Goal: Check status: Check status

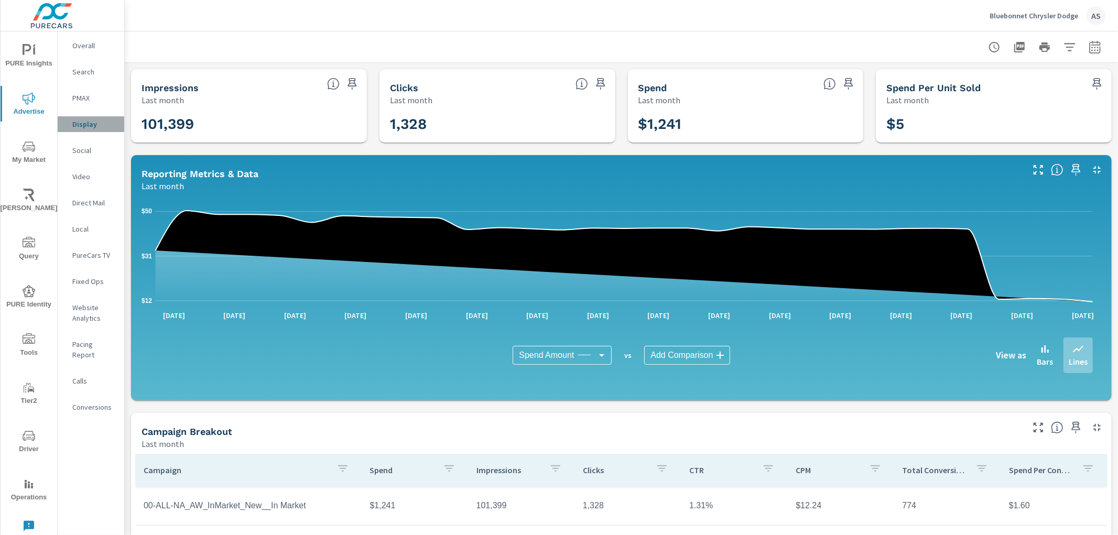
click at [86, 127] on p "Display" at bounding box center [94, 124] width 44 height 10
click at [687, 147] on div "Impressions Last month 101,399 Clicks Last month 1,328 Spend Last month $1,241 …" at bounding box center [621, 407] width 993 height 688
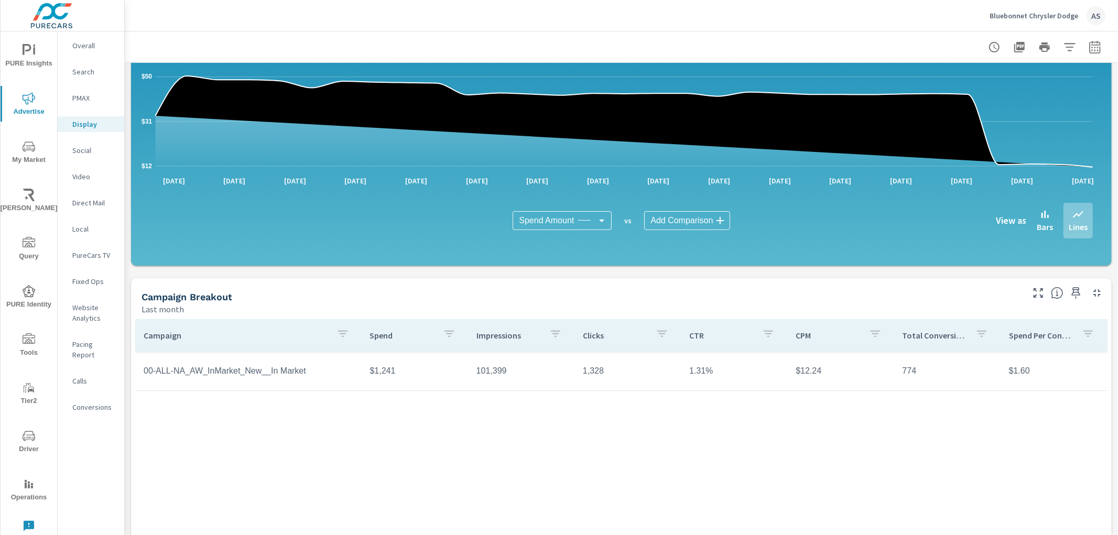
scroll to position [175, 0]
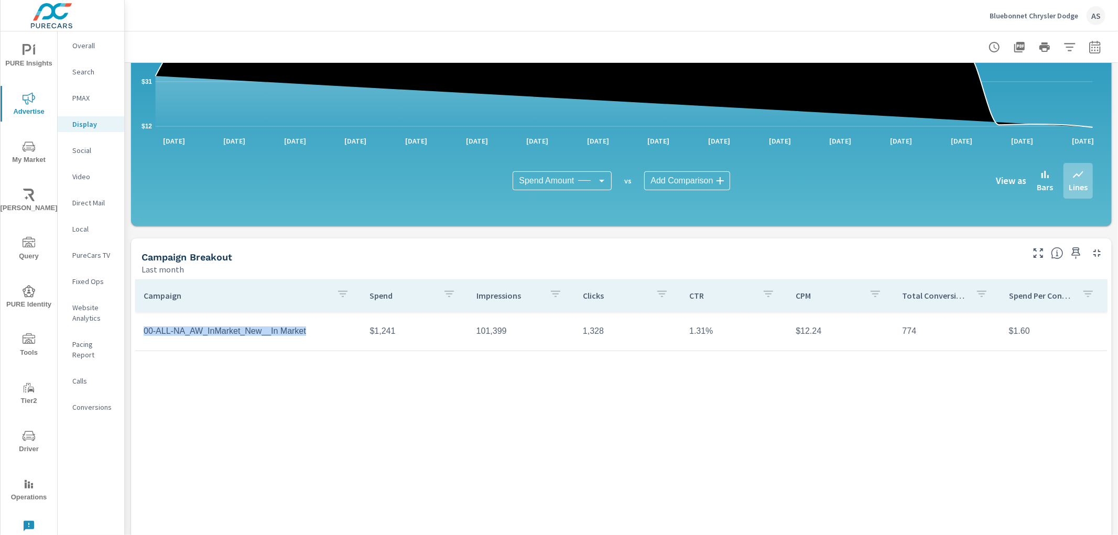
drag, startPoint x: 303, startPoint y: 333, endPoint x: 134, endPoint y: 345, distance: 169.2
click at [140, 340] on td "00-ALL-NA_AW_InMarket_New__In Market" at bounding box center [248, 331] width 226 height 26
click at [149, 366] on div "Campaign Spend Impressions Clicks CTR CPM Total Conversions Spend Per Conversio…" at bounding box center [621, 414] width 972 height 270
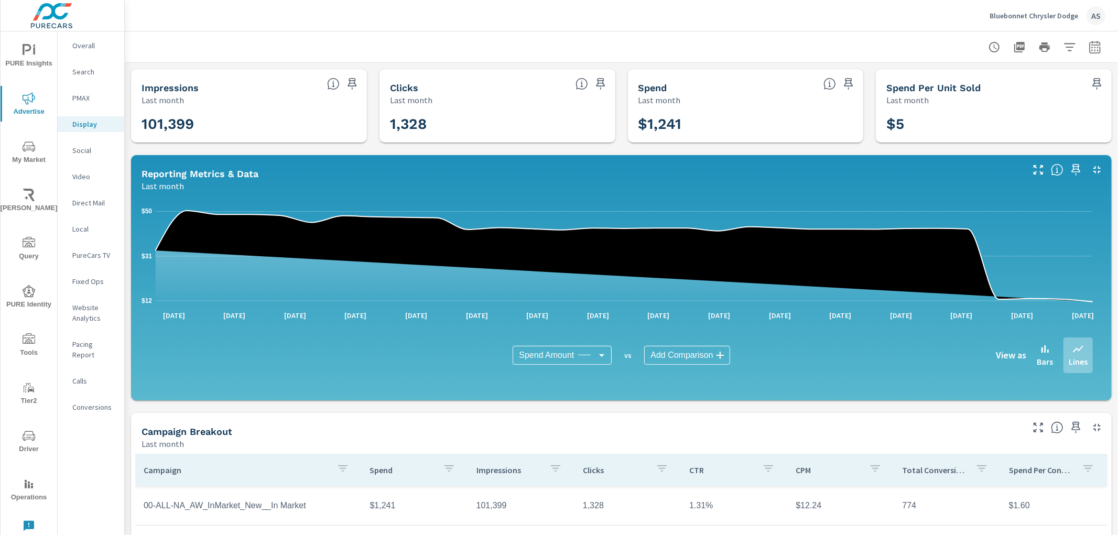
scroll to position [58, 0]
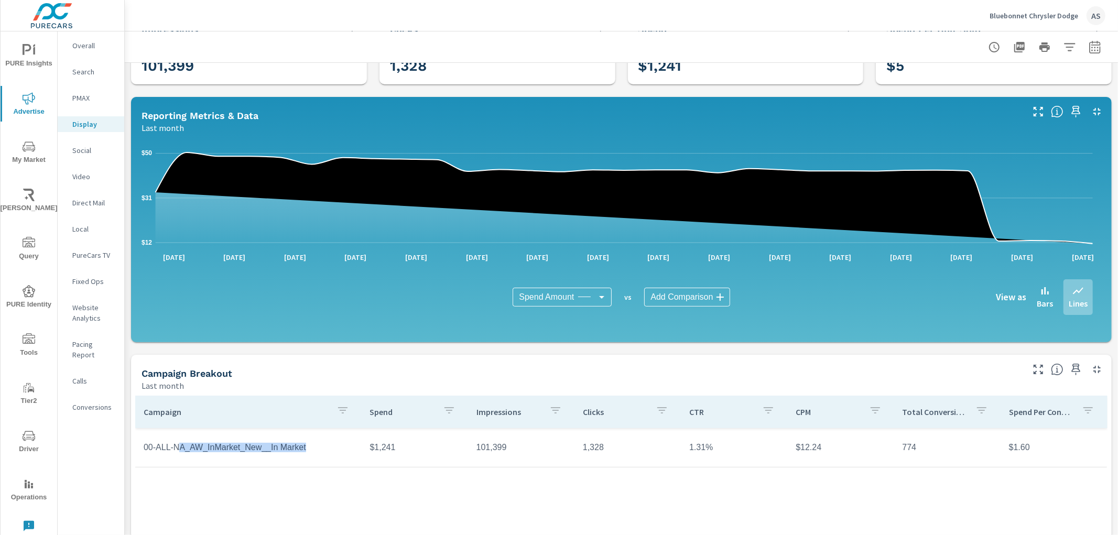
drag, startPoint x: 190, startPoint y: 441, endPoint x: 354, endPoint y: 449, distance: 164.8
click at [354, 449] on td "00-ALL-NA_AW_InMarket_New__In Market" at bounding box center [248, 447] width 226 height 26
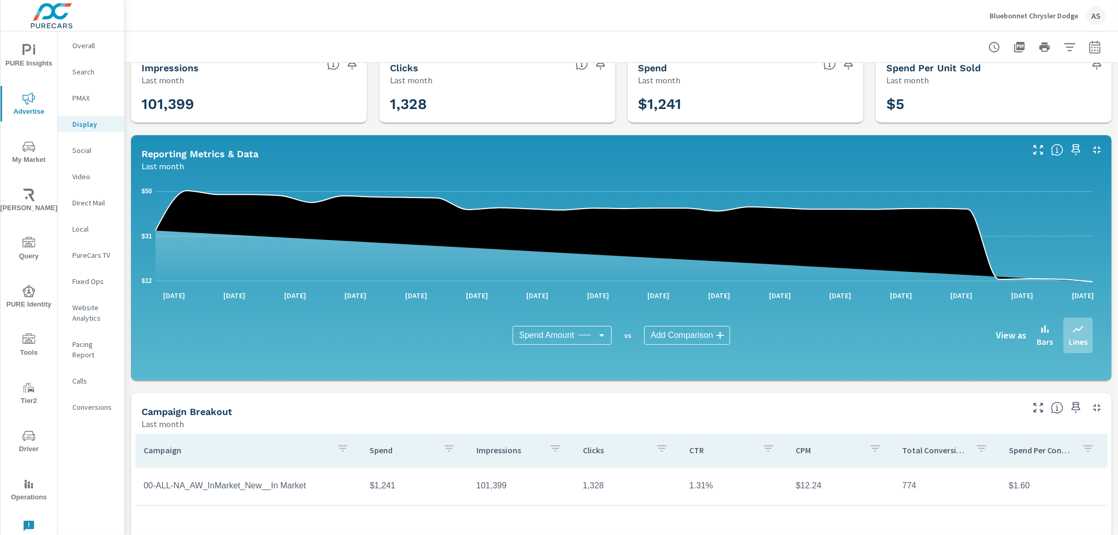
scroll to position [0, 0]
